Goal: Check status: Check status

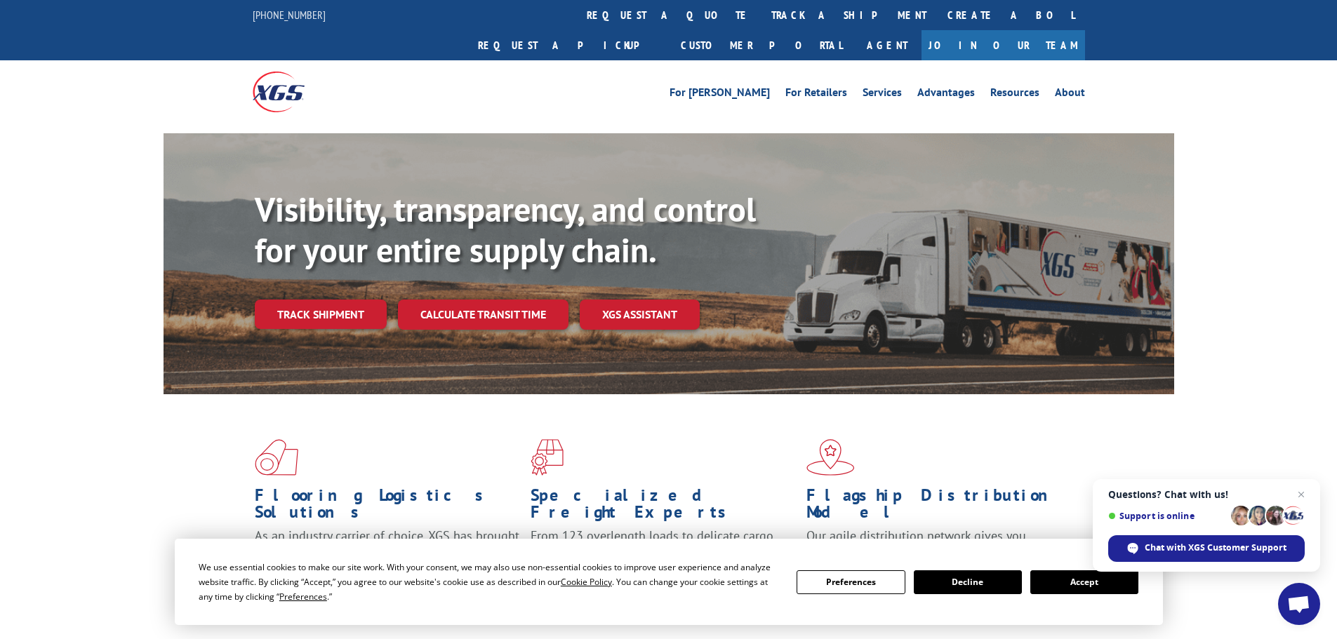
drag, startPoint x: 1077, startPoint y: 581, endPoint x: 941, endPoint y: 487, distance: 165.5
click at [1077, 581] on button "Accept" at bounding box center [1084, 583] width 108 height 24
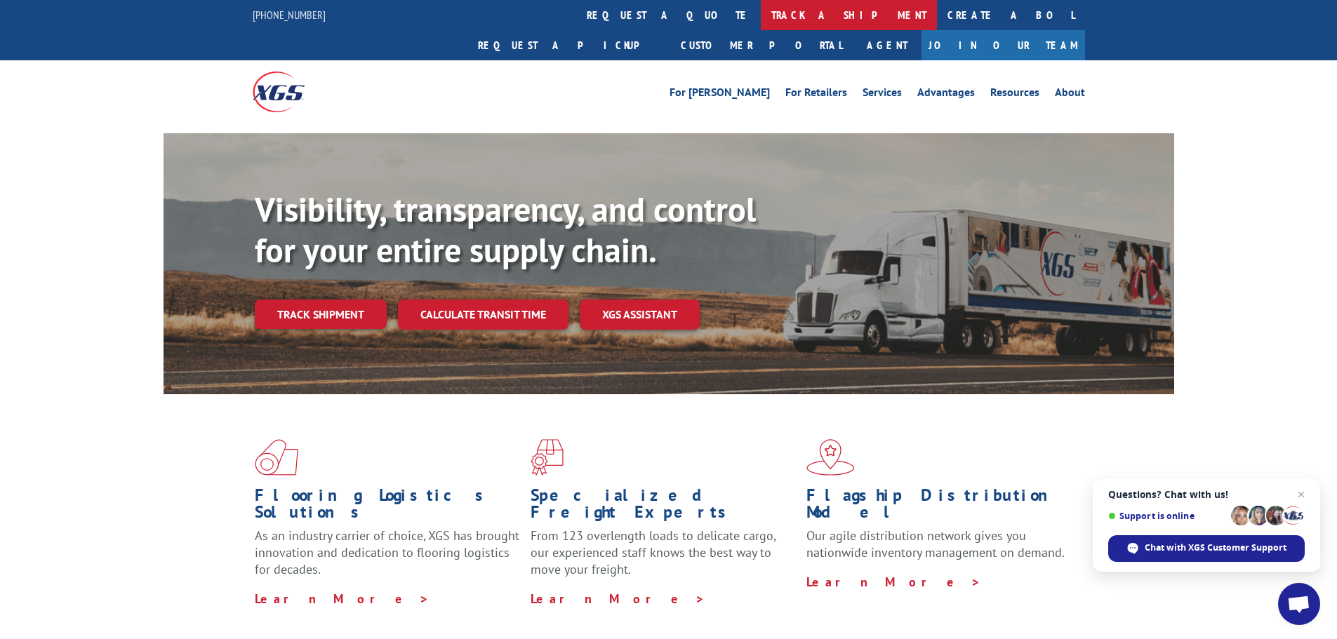
click at [761, 15] on link "track a shipment" at bounding box center [849, 15] width 176 height 30
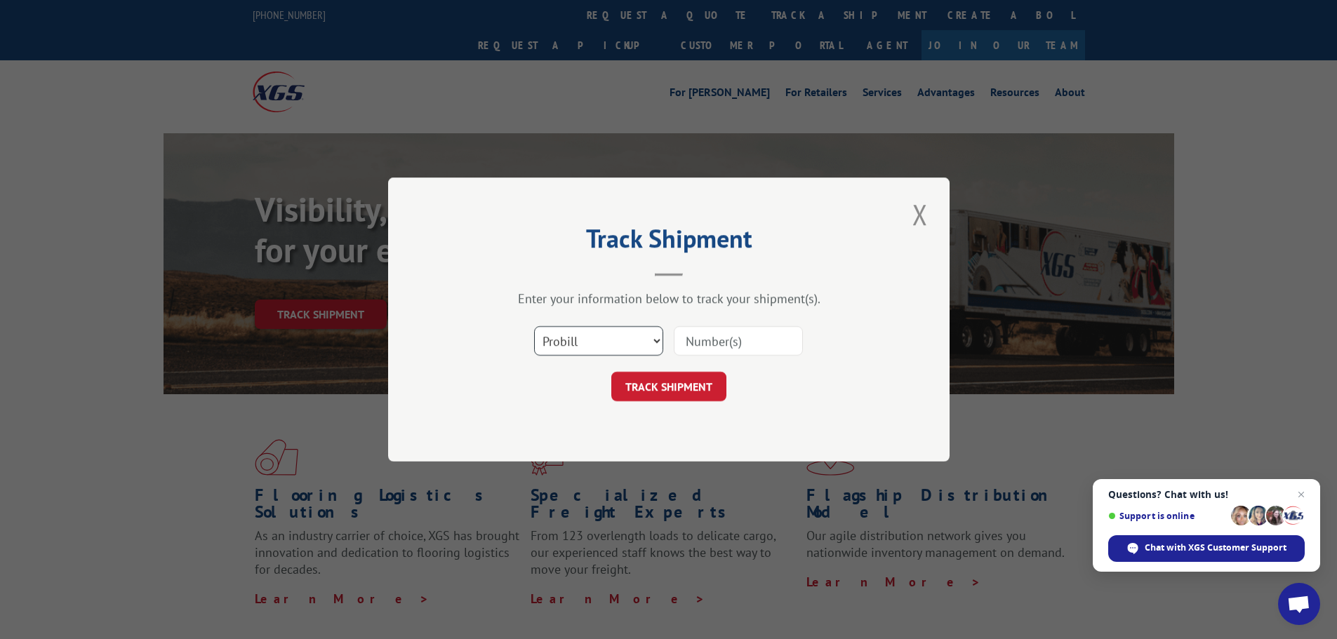
click at [587, 345] on select "Select category... Probill BOL PO" at bounding box center [598, 340] width 129 height 29
select select "bol"
click at [534, 326] on select "Select category... Probill BOL PO" at bounding box center [598, 340] width 129 height 29
click at [703, 344] on input at bounding box center [738, 340] width 129 height 29
paste input "5947724"
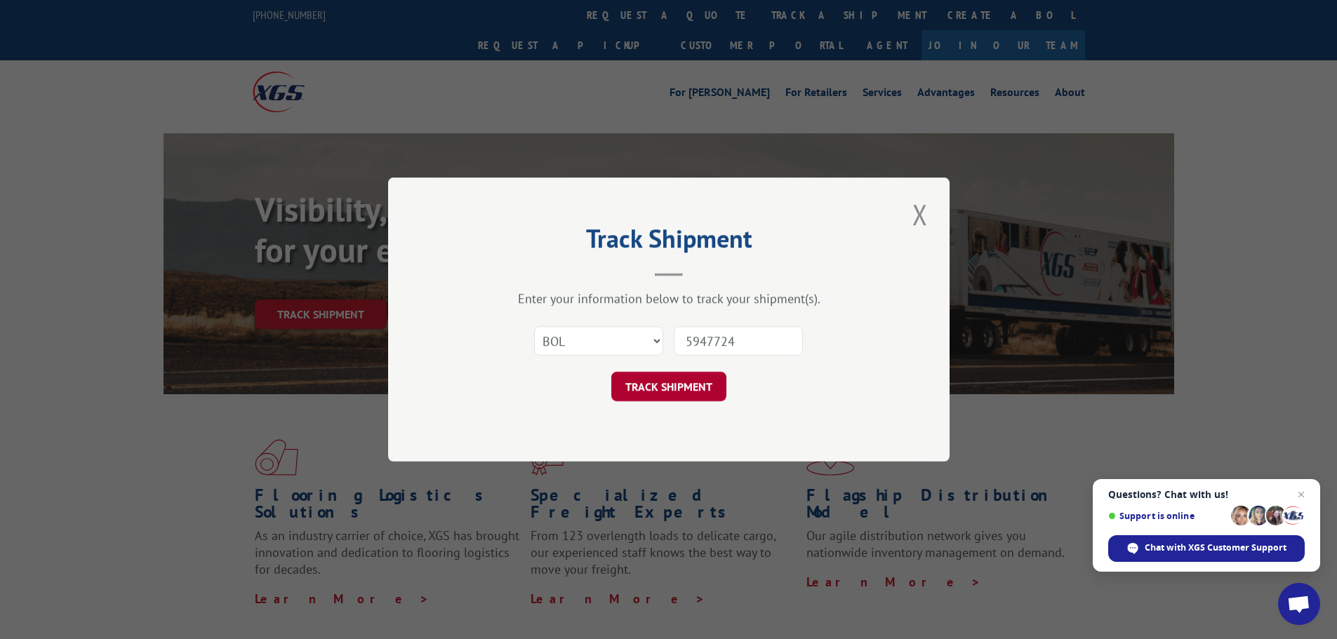
type input "5947724"
click at [661, 394] on button "TRACK SHIPMENT" at bounding box center [668, 386] width 115 height 29
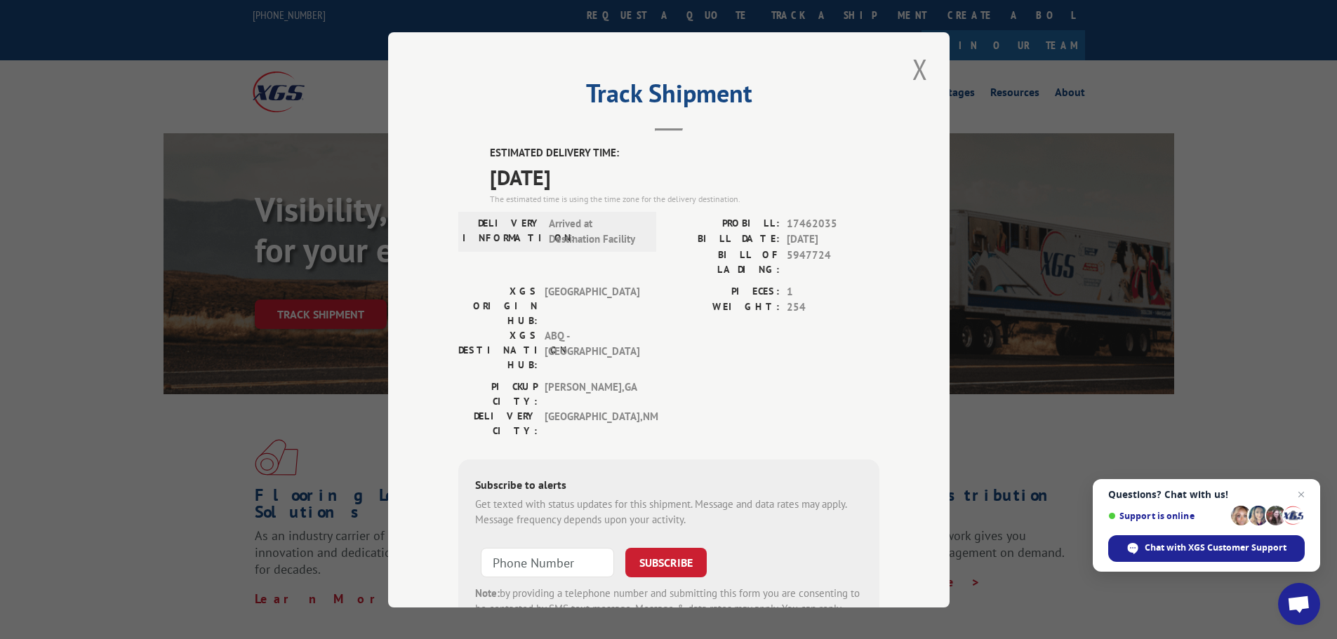
click at [247, 443] on div "Track Shipment ESTIMATED DELIVERY TIME: [DATE] The estimated time is using the …" at bounding box center [668, 319] width 1337 height 639
click at [917, 58] on button "Close modal" at bounding box center [920, 69] width 24 height 39
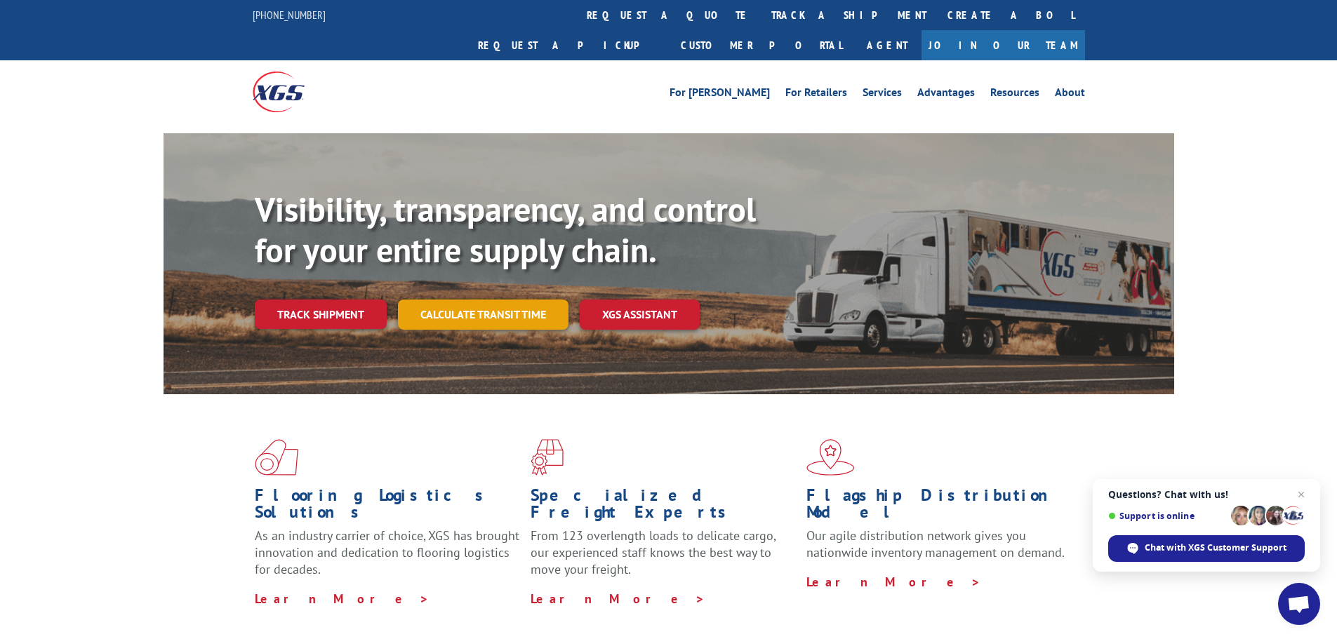
click at [448, 300] on link "Calculate transit time" at bounding box center [483, 315] width 171 height 30
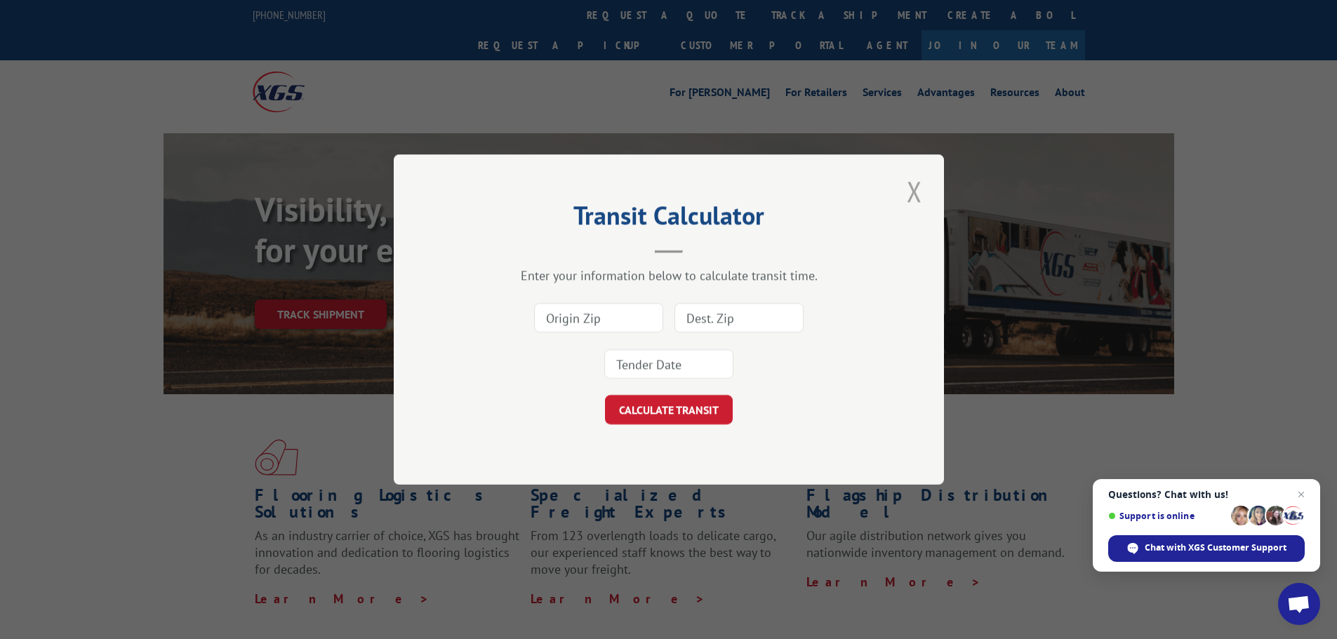
click at [911, 189] on button "Close modal" at bounding box center [915, 191] width 24 height 39
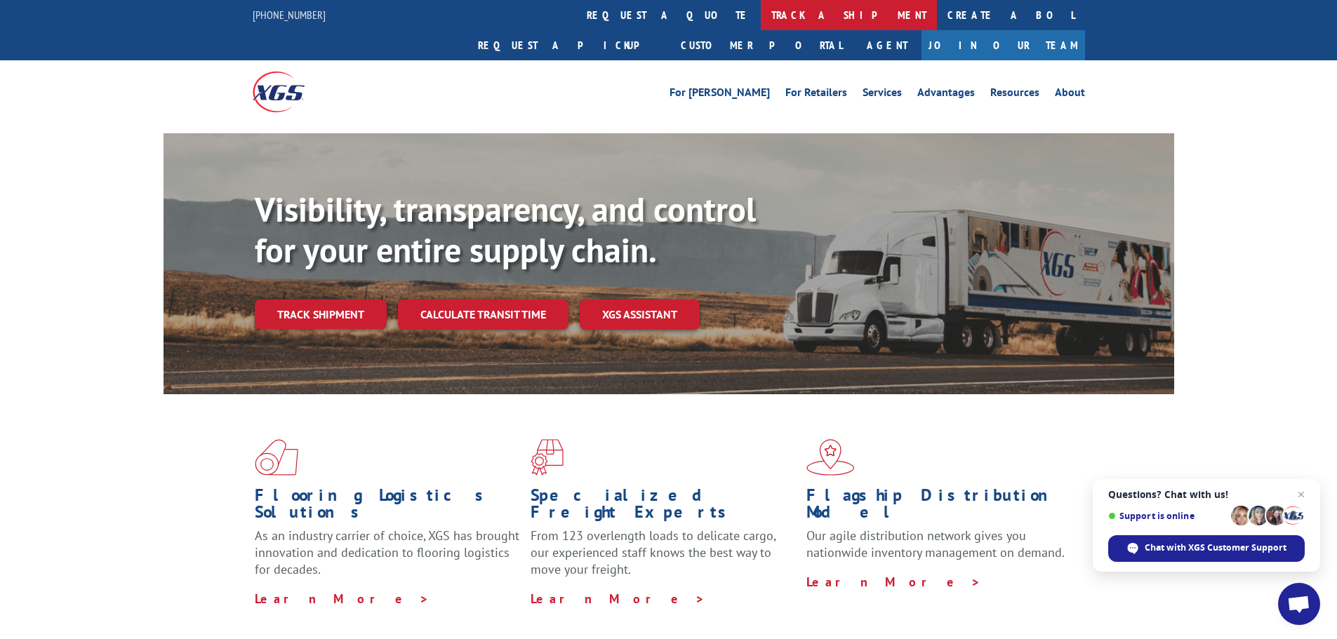
click at [761, 19] on link "track a shipment" at bounding box center [849, 15] width 176 height 30
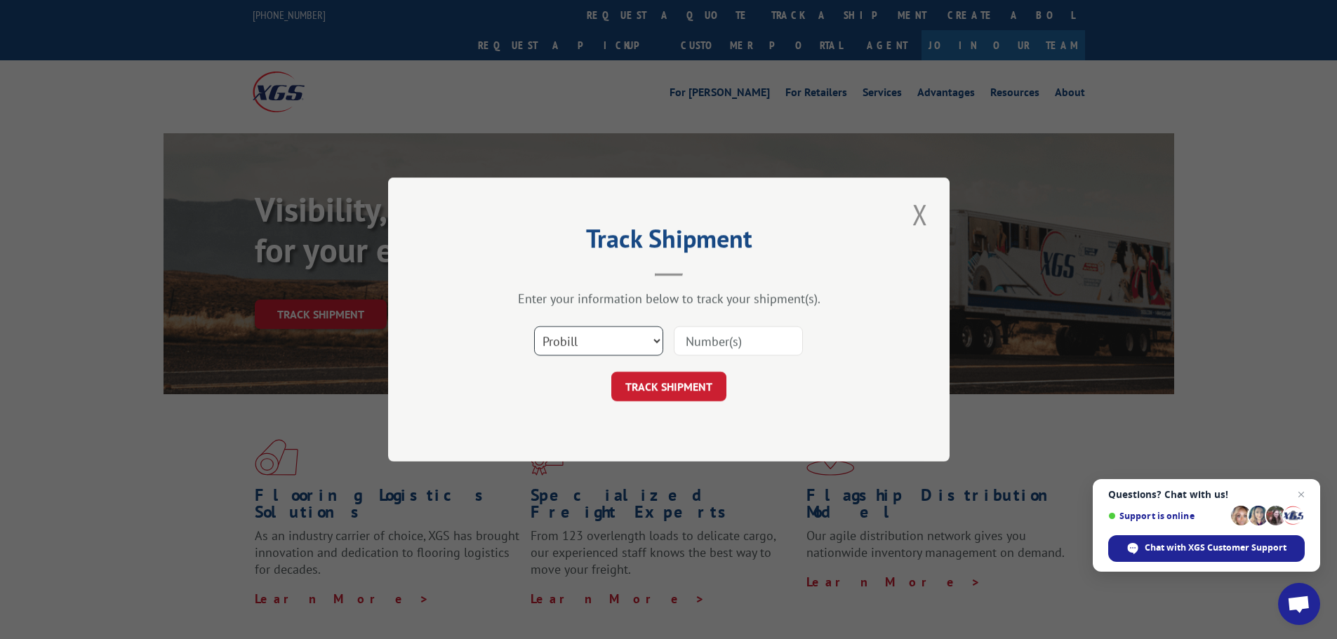
click at [588, 342] on select "Select category... Probill BOL PO" at bounding box center [598, 340] width 129 height 29
select select "bol"
click at [534, 326] on select "Select category... Probill BOL PO" at bounding box center [598, 340] width 129 height 29
click at [703, 332] on input at bounding box center [738, 340] width 129 height 29
paste input "4896211"
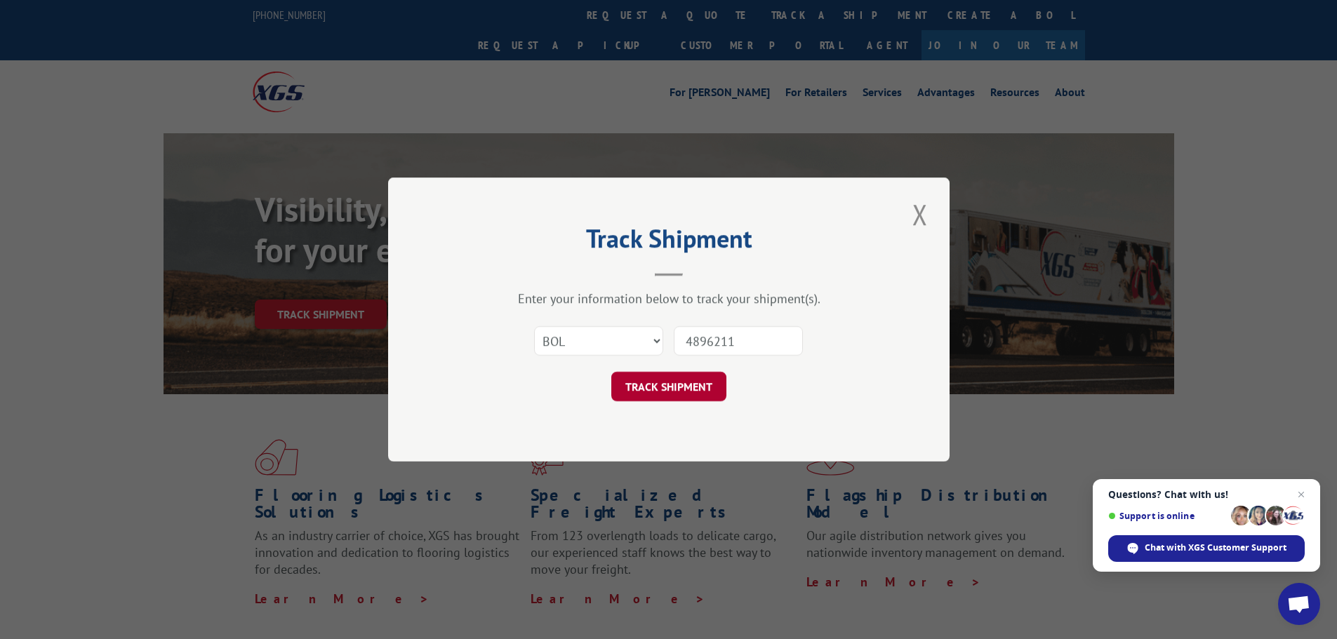
type input "4896211"
click at [666, 392] on button "TRACK SHIPMENT" at bounding box center [668, 386] width 115 height 29
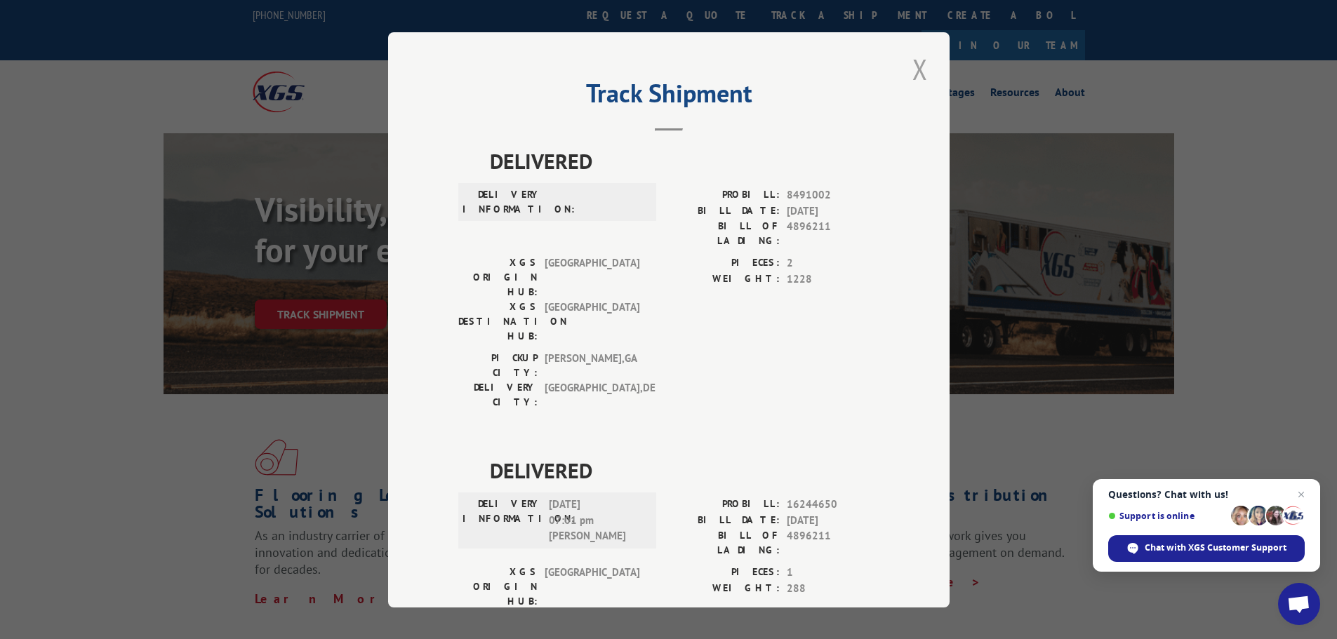
click at [917, 77] on button "Close modal" at bounding box center [920, 69] width 24 height 39
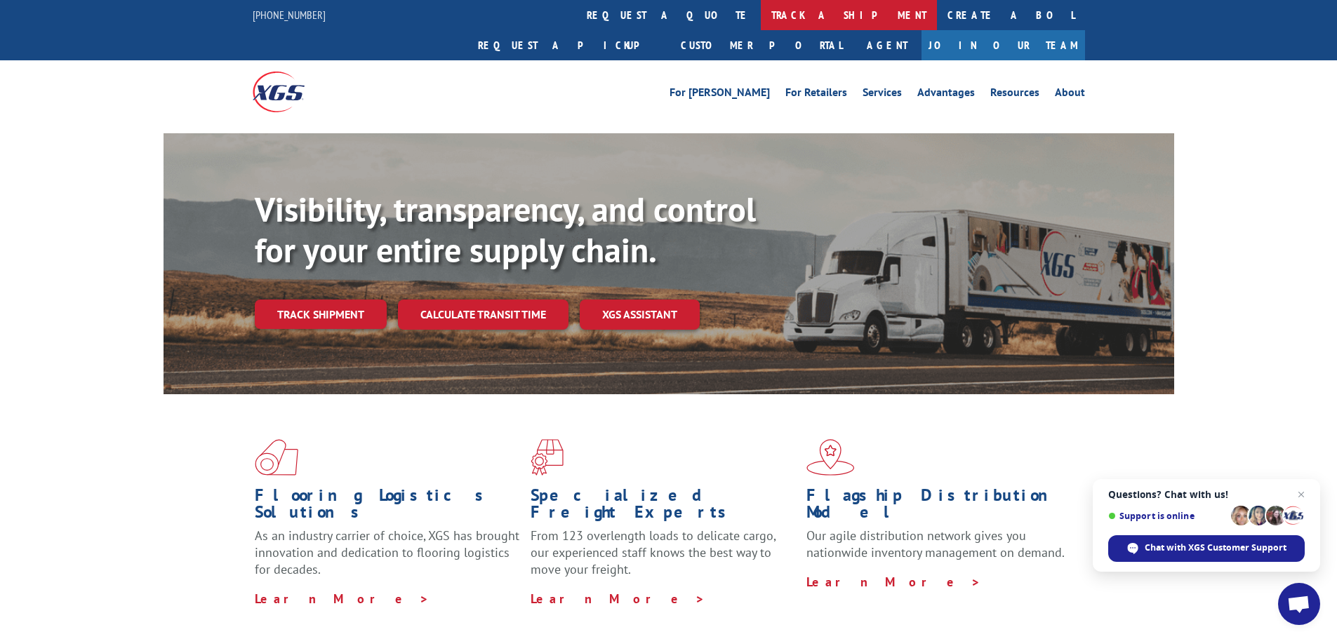
click at [761, 15] on link "track a shipment" at bounding box center [849, 15] width 176 height 30
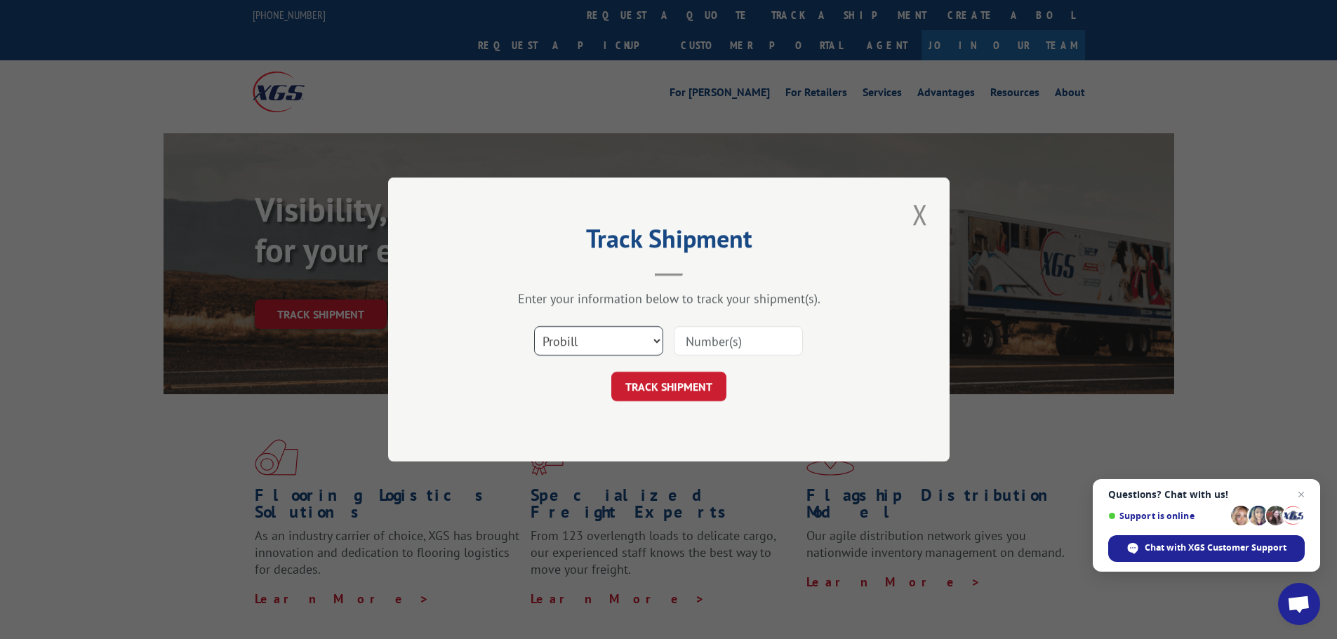
drag, startPoint x: 632, startPoint y: 343, endPoint x: 619, endPoint y: 352, distance: 15.6
click at [632, 343] on select "Select category... Probill BOL PO" at bounding box center [598, 340] width 129 height 29
select select "bol"
click at [534, 326] on select "Select category... Probill BOL PO" at bounding box center [598, 340] width 129 height 29
click at [706, 340] on input at bounding box center [738, 340] width 129 height 29
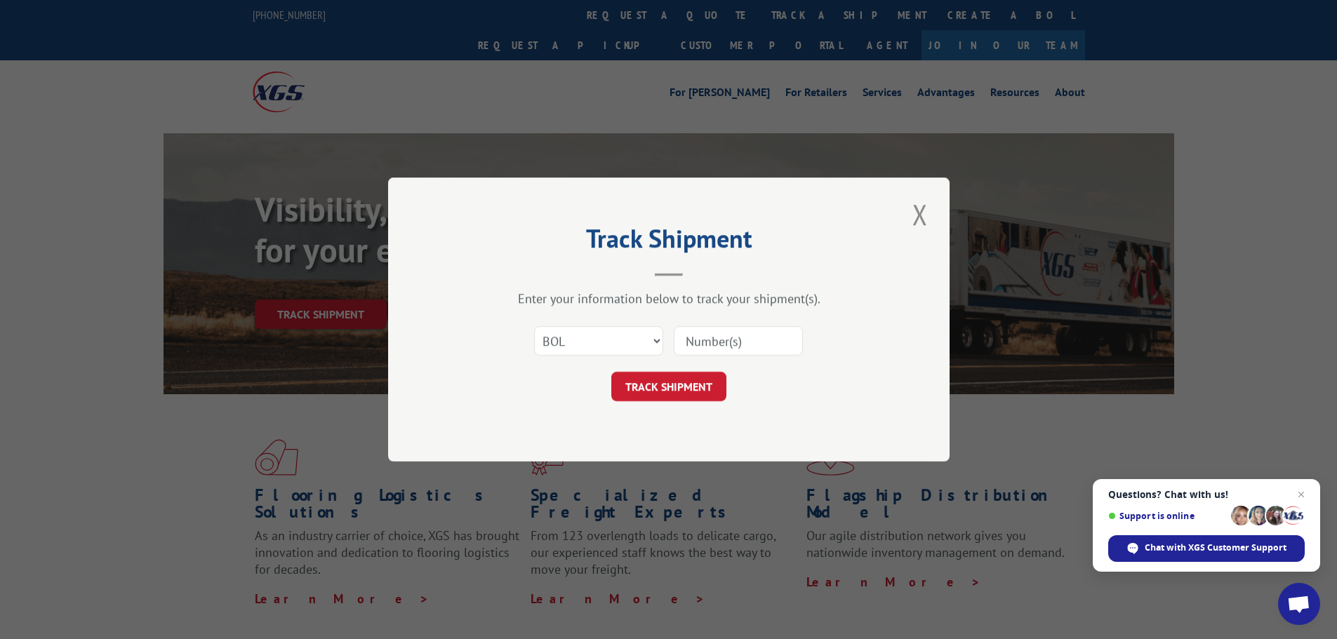
paste input "4860116"
type input "4860116"
click at [677, 394] on button "TRACK SHIPMENT" at bounding box center [668, 386] width 115 height 29
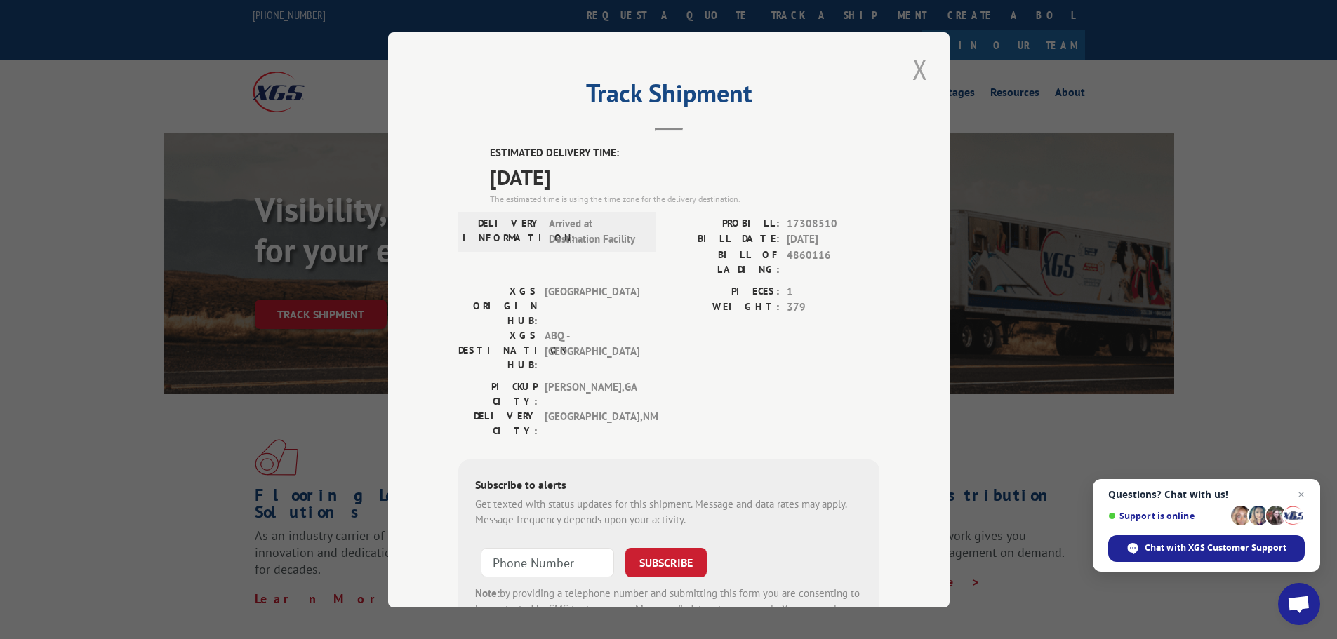
click at [920, 67] on button "Close modal" at bounding box center [920, 69] width 24 height 39
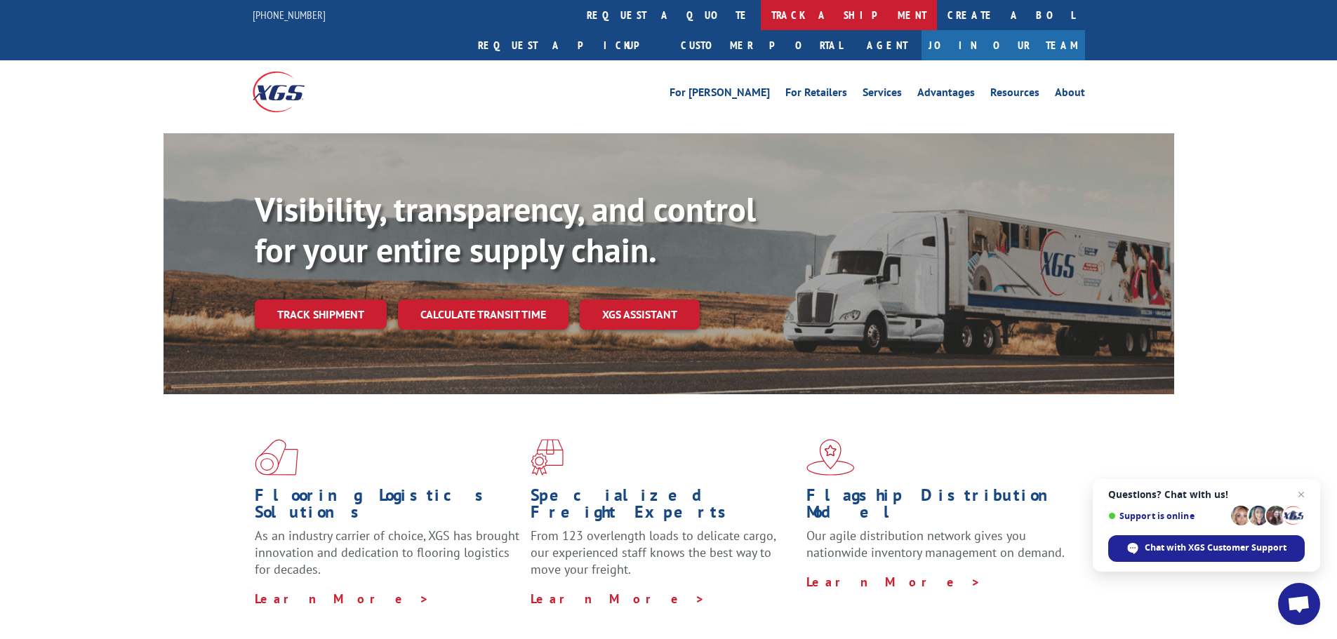
click at [761, 13] on link "track a shipment" at bounding box center [849, 15] width 176 height 30
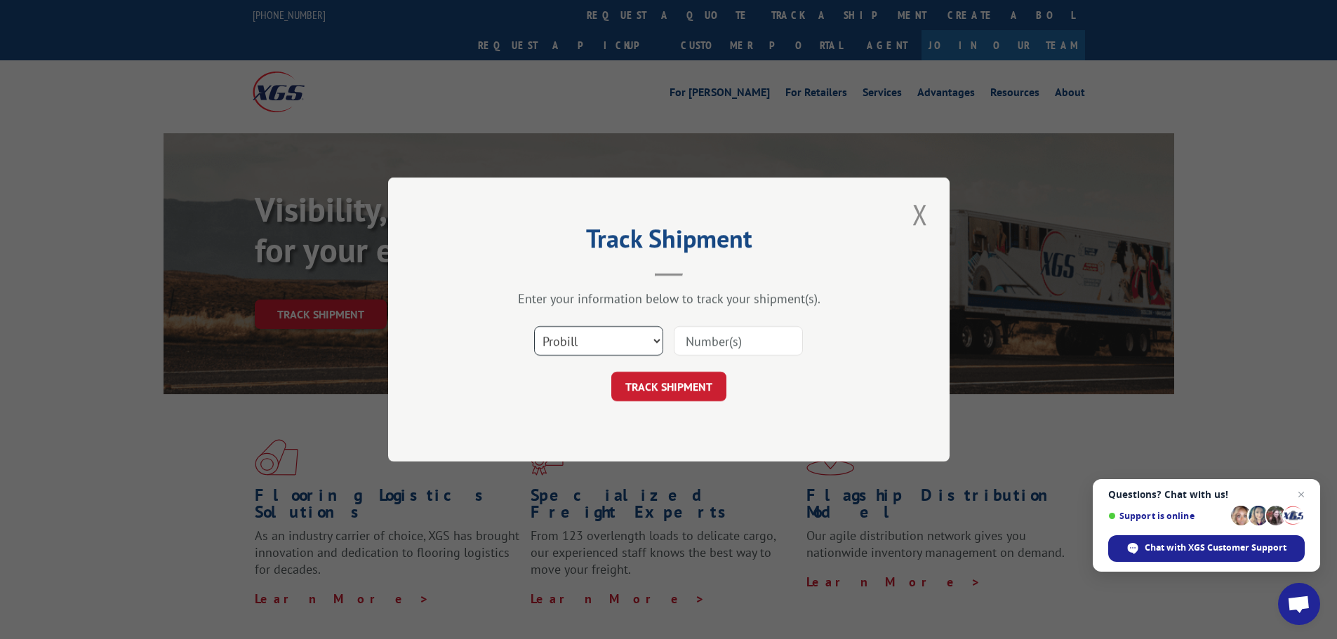
drag, startPoint x: 548, startPoint y: 345, endPoint x: 552, endPoint y: 352, distance: 8.8
click at [548, 347] on select "Select category... Probill BOL PO" at bounding box center [598, 340] width 129 height 29
select select "bol"
click at [534, 326] on select "Select category... Probill BOL PO" at bounding box center [598, 340] width 129 height 29
click at [732, 343] on input at bounding box center [738, 340] width 129 height 29
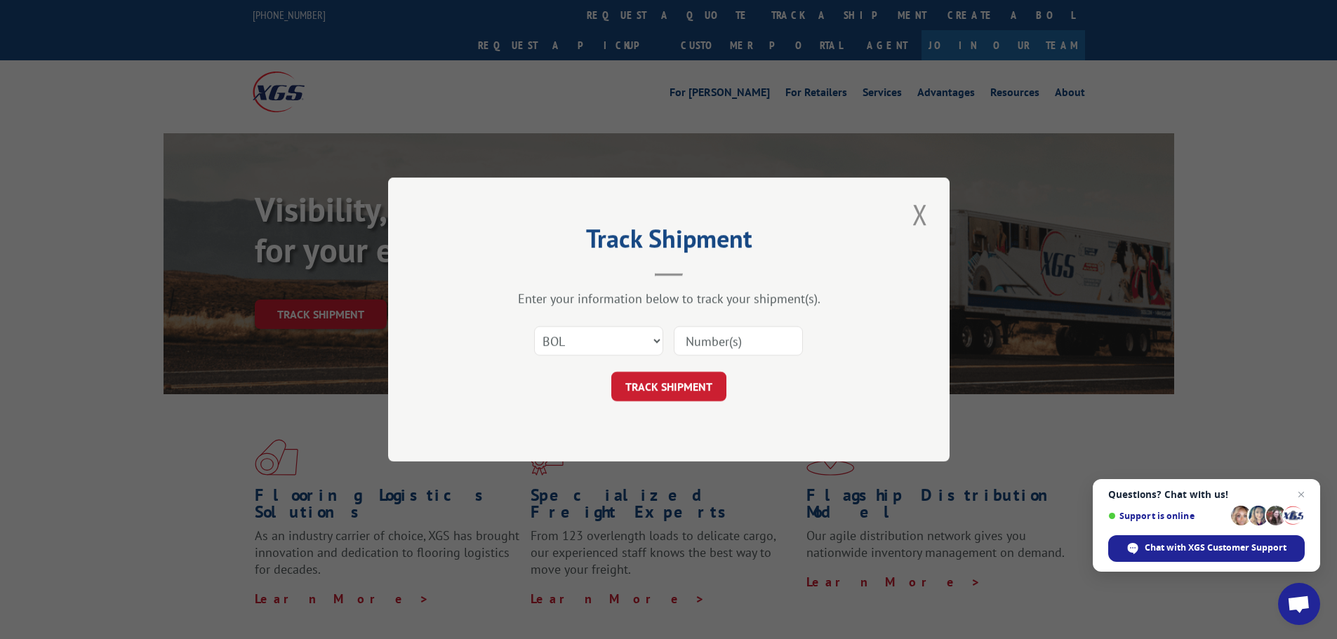
paste input "5953278"
type input "5953278"
click at [661, 389] on button "TRACK SHIPMENT" at bounding box center [668, 386] width 115 height 29
